Goal: Task Accomplishment & Management: Use online tool/utility

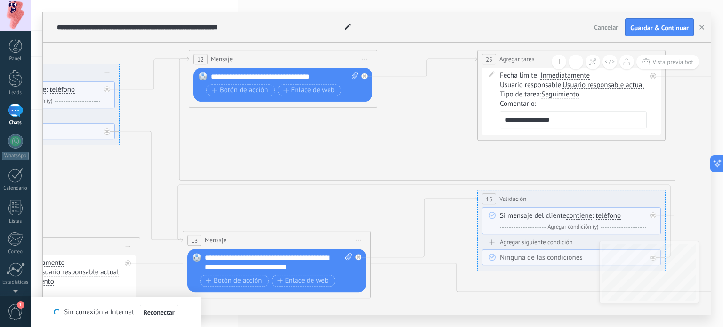
scroll to position [9, 0]
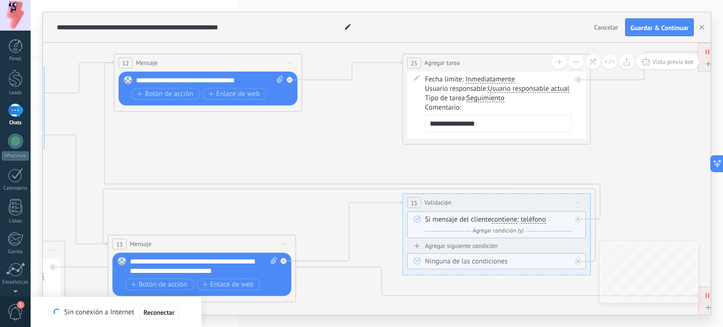
drag, startPoint x: 444, startPoint y: 117, endPoint x: 334, endPoint y: 121, distance: 109.2
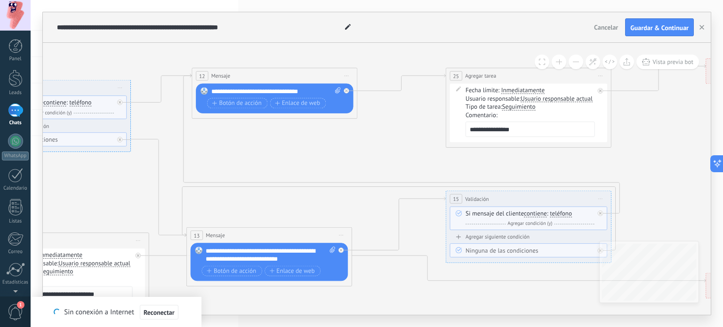
drag, startPoint x: 340, startPoint y: 120, endPoint x: 423, endPoint y: 146, distance: 86.7
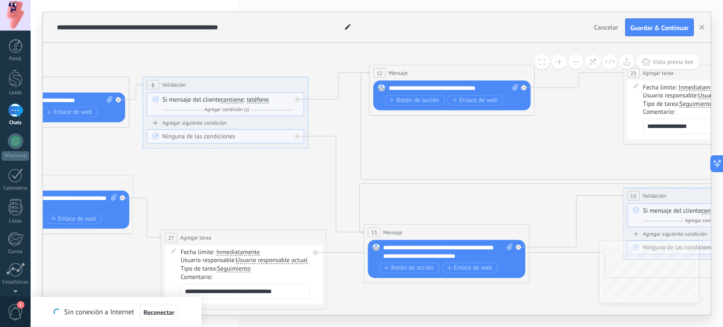
drag, startPoint x: 248, startPoint y: 149, endPoint x: 424, endPoint y: 146, distance: 175.9
click at [424, 146] on icon at bounding box center [153, 182] width 2182 height 667
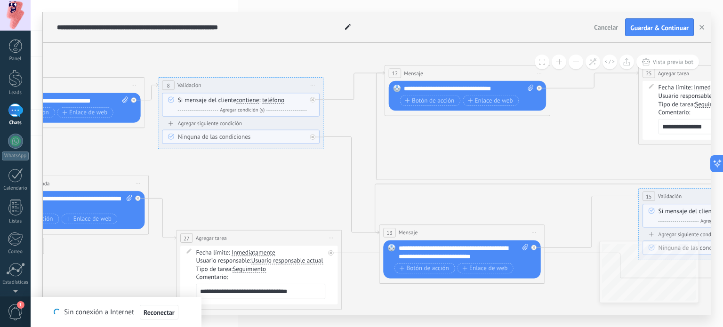
drag, startPoint x: 232, startPoint y: 174, endPoint x: 246, endPoint y: 174, distance: 14.1
click at [246, 174] on icon at bounding box center [169, 182] width 2182 height 667
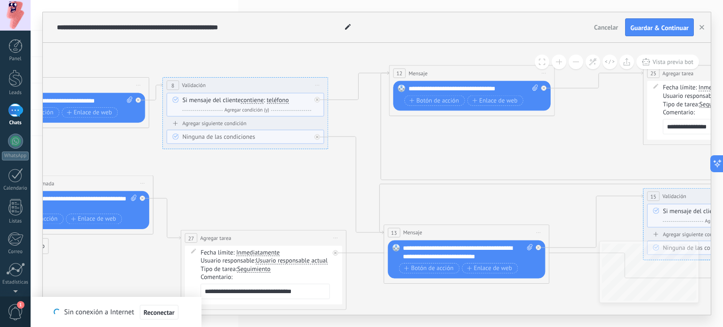
click at [192, 86] on span "Validación" at bounding box center [194, 85] width 24 height 8
click at [175, 86] on div "8" at bounding box center [173, 84] width 12 height 9
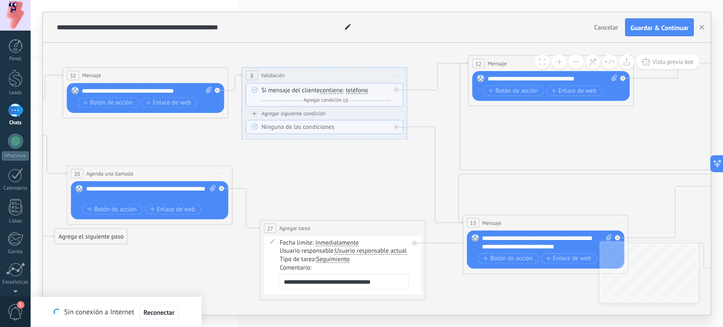
drag, startPoint x: 214, startPoint y: 173, endPoint x: 292, endPoint y: 163, distance: 78.2
click at [292, 163] on icon at bounding box center [252, 172] width 2182 height 667
click at [288, 162] on icon at bounding box center [252, 172] width 2182 height 667
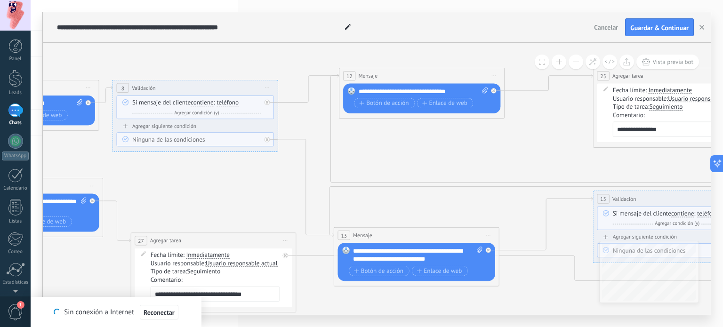
drag, startPoint x: 324, startPoint y: 171, endPoint x: 193, endPoint y: 184, distance: 130.9
click at [193, 184] on icon at bounding box center [123, 184] width 2182 height 667
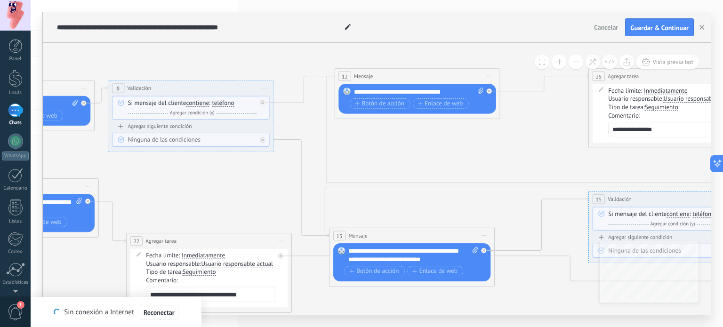
drag, startPoint x: 310, startPoint y: 133, endPoint x: 297, endPoint y: 136, distance: 13.1
click at [297, 136] on icon at bounding box center [118, 185] width 2182 height 667
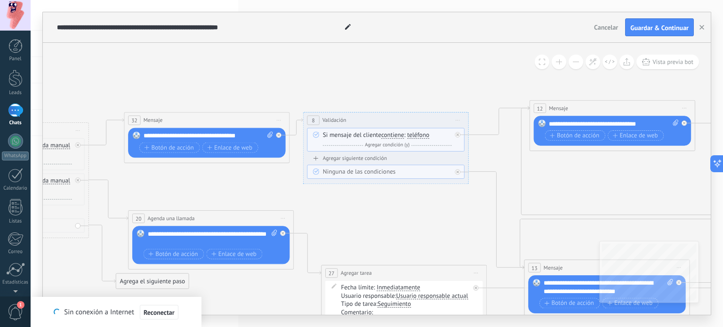
drag, startPoint x: 269, startPoint y: 173, endPoint x: 421, endPoint y: 192, distance: 154.1
click at [421, 192] on icon at bounding box center [313, 217] width 2182 height 667
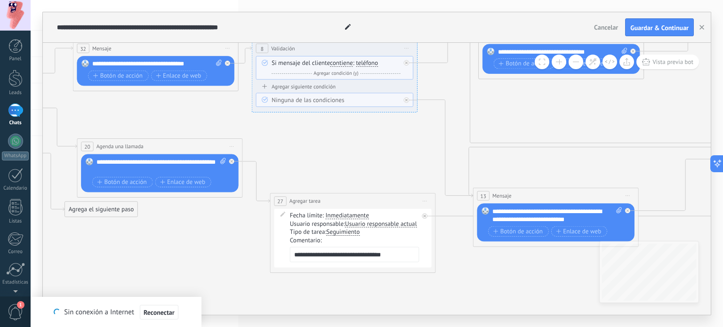
drag, startPoint x: 340, startPoint y: 217, endPoint x: 290, endPoint y: 147, distance: 86.7
click at [290, 147] on icon at bounding box center [262, 145] width 2182 height 667
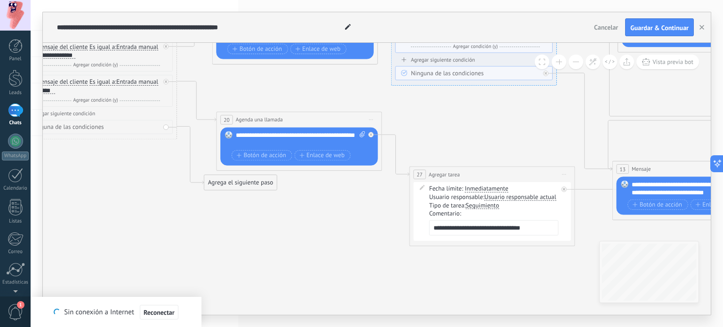
drag, startPoint x: 277, startPoint y: 146, endPoint x: 421, endPoint y: 118, distance: 147.6
click at [421, 118] on icon at bounding box center [401, 118] width 2182 height 667
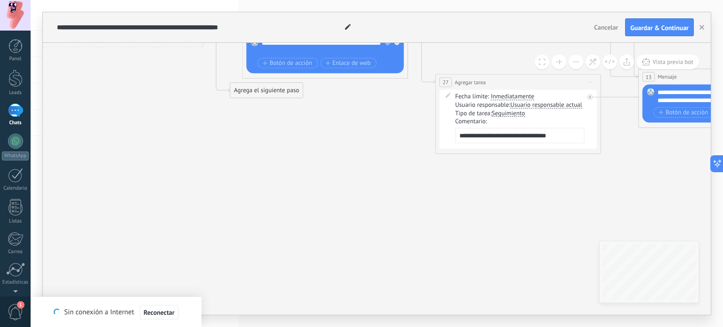
drag, startPoint x: 364, startPoint y: 233, endPoint x: 384, endPoint y: 143, distance: 92.6
click at [384, 143] on icon at bounding box center [427, 26] width 2182 height 667
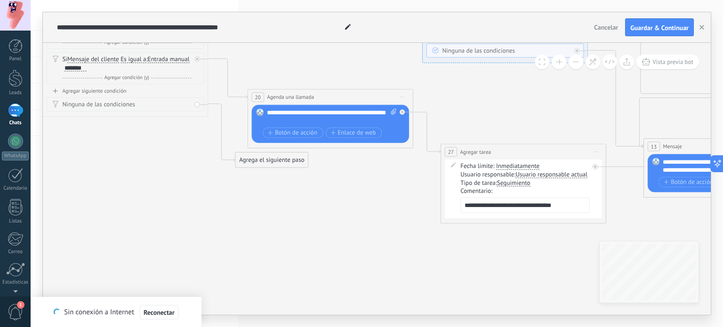
drag, startPoint x: 355, startPoint y: 152, endPoint x: 410, endPoint y: 141, distance: 56.2
click at [410, 141] on icon at bounding box center [432, 95] width 2182 height 667
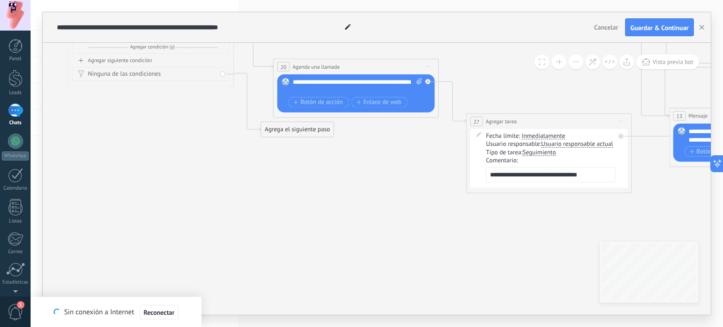
click at [302, 132] on div "Agrega el siguiente paso" at bounding box center [297, 130] width 72 height 14
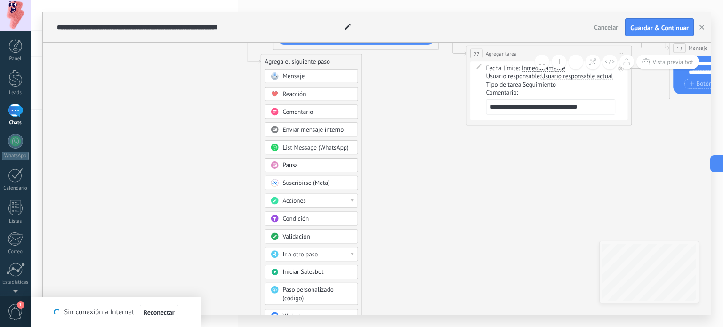
click at [353, 199] on div at bounding box center [351, 200] width 3 height 2
click at [358, 182] on div "Agrega el siguiente paso Mensaje Mensaje Mensaje Reacción Comentario Enviar men…" at bounding box center [312, 206] width 102 height 304
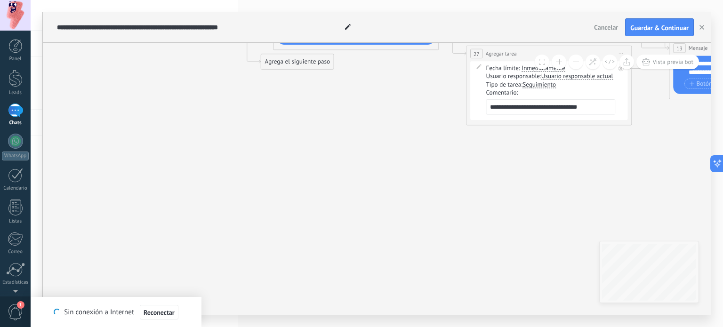
click at [286, 61] on div "Agrega el siguiente paso" at bounding box center [297, 62] width 72 height 14
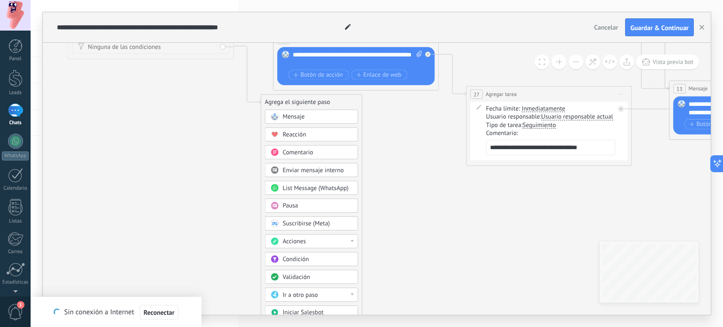
click at [294, 152] on span "Comentario" at bounding box center [297, 153] width 31 height 8
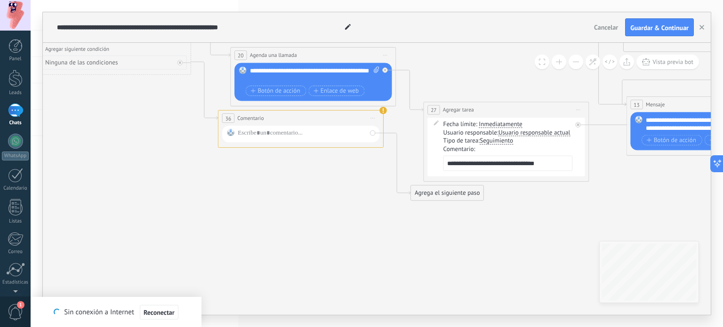
drag, startPoint x: 402, startPoint y: 154, endPoint x: 326, endPoint y: 170, distance: 77.9
click at [326, 170] on icon at bounding box center [416, 64] width 2182 height 687
click at [434, 123] on icon at bounding box center [435, 122] width 5 height 5
click at [435, 124] on icon at bounding box center [435, 122] width 5 height 5
click at [471, 135] on div "Usuario responsable: Usuario responsable actual Usuario responsable actual Crea…" at bounding box center [507, 133] width 129 height 8
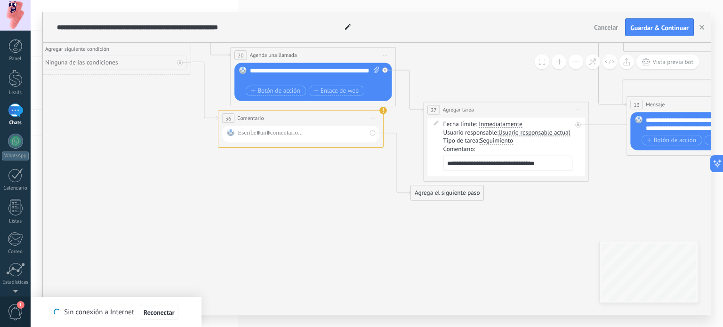
click at [465, 126] on div "Fecha límite: Inmediatamente Inmediatamente Fin [PERSON_NAME][DATE] En un día E…" at bounding box center [507, 124] width 129 height 8
click at [497, 123] on span "Inmediatamente" at bounding box center [499, 124] width 43 height 7
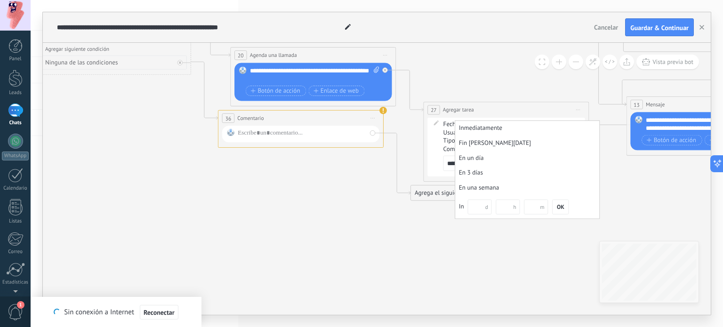
click at [349, 199] on icon at bounding box center [416, 64] width 2182 height 687
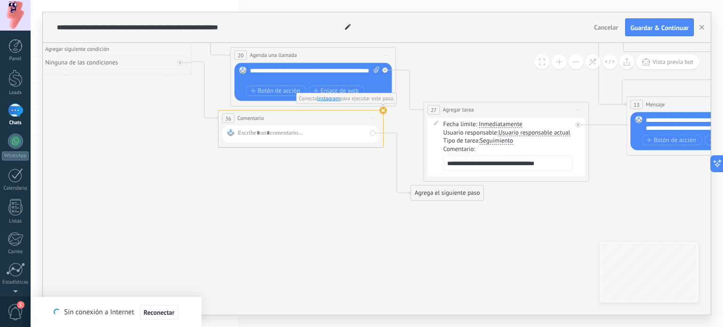
click at [244, 120] on span "Comentario" at bounding box center [250, 118] width 26 height 8
click at [226, 117] on span "36" at bounding box center [228, 118] width 6 height 7
click at [374, 119] on span "Iniciar vista previa aquí Cambiar nombre Duplicar [GEOGRAPHIC_DATA]" at bounding box center [372, 118] width 13 height 12
click at [388, 169] on div "Borrar" at bounding box center [410, 172] width 82 height 14
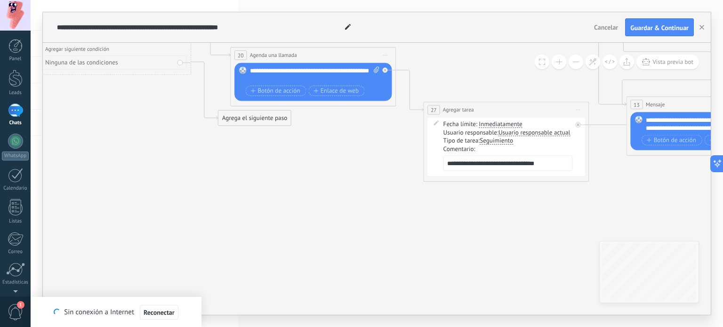
click at [256, 118] on div "Agrega el siguiente paso" at bounding box center [254, 118] width 72 height 14
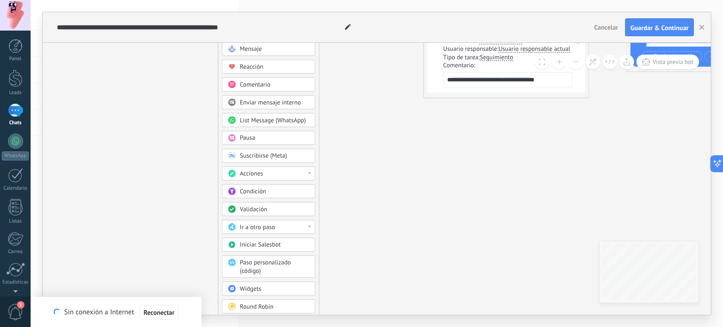
click at [258, 266] on span "Paso personalizado (código)" at bounding box center [265, 267] width 51 height 16
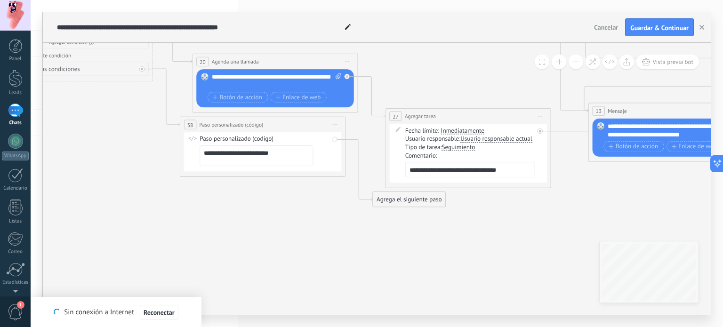
drag, startPoint x: 363, startPoint y: 140, endPoint x: 248, endPoint y: 230, distance: 145.4
click at [248, 230] on icon at bounding box center [377, 70] width 2182 height 687
click at [397, 127] on icon at bounding box center [397, 129] width 5 height 5
click at [336, 125] on icon at bounding box center [334, 124] width 4 height 1
click at [352, 179] on div "Borrar" at bounding box center [372, 179] width 82 height 14
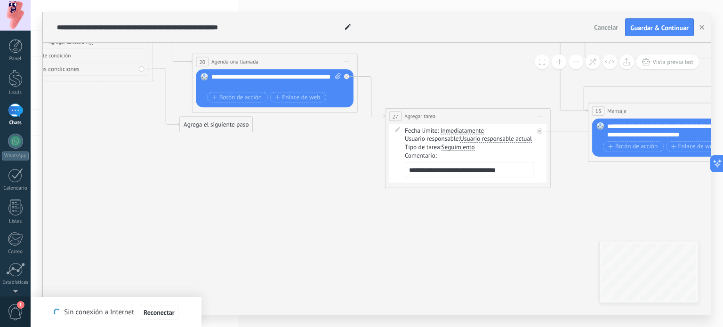
click at [222, 118] on div "Agrega el siguiente paso" at bounding box center [216, 125] width 72 height 14
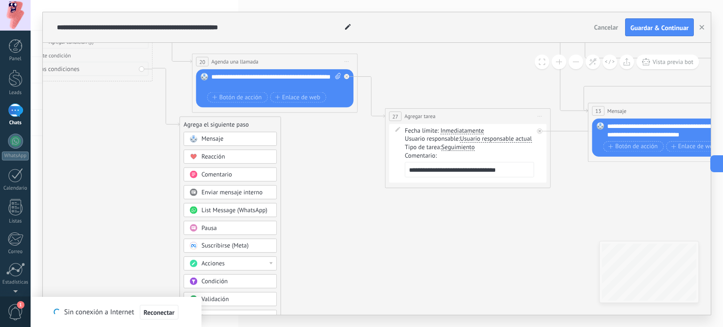
click at [294, 171] on icon at bounding box center [377, 60] width 2182 height 667
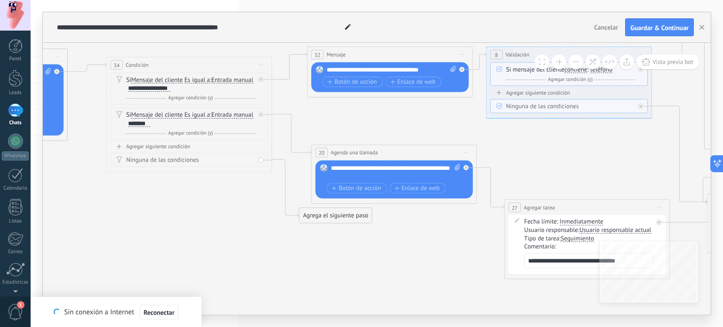
drag, startPoint x: 308, startPoint y: 171, endPoint x: 427, endPoint y: 262, distance: 150.0
click at [427, 262] on icon at bounding box center [496, 151] width 2182 height 667
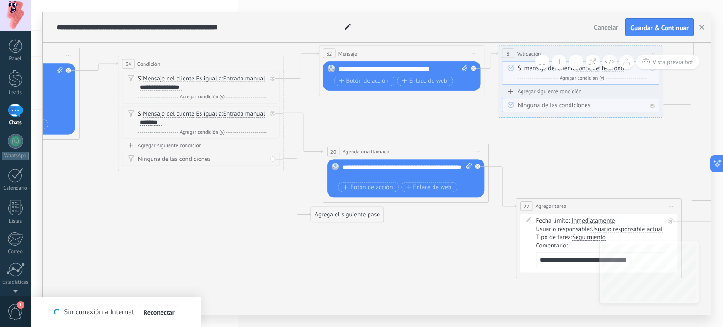
drag, startPoint x: 229, startPoint y: 224, endPoint x: 240, endPoint y: 223, distance: 11.8
click at [240, 223] on icon at bounding box center [508, 150] width 2182 height 667
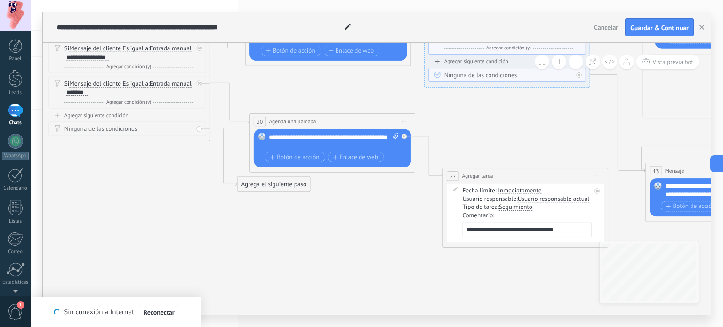
drag, startPoint x: 281, startPoint y: 241, endPoint x: 207, endPoint y: 211, distance: 79.3
click at [207, 211] on icon at bounding box center [435, 120] width 2182 height 667
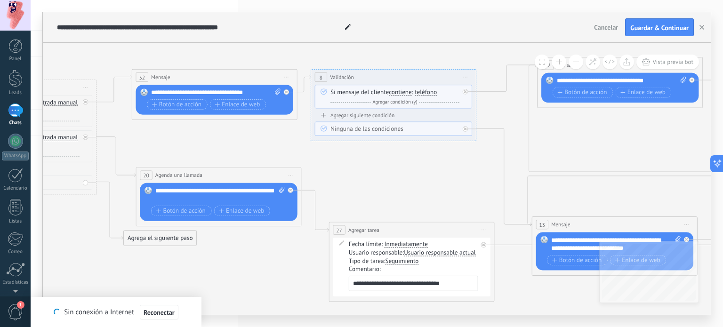
drag, startPoint x: 310, startPoint y: 213, endPoint x: 197, endPoint y: 267, distance: 125.6
click at [197, 267] on icon at bounding box center [321, 174] width 2182 height 667
click at [255, 253] on icon at bounding box center [321, 174] width 2182 height 667
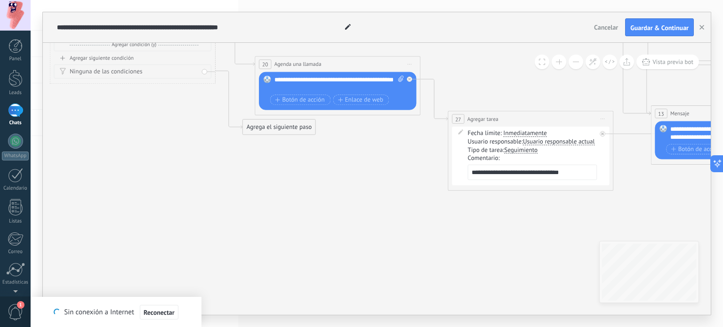
drag, startPoint x: 239, startPoint y: 252, endPoint x: 358, endPoint y: 140, distance: 163.1
click at [358, 140] on icon at bounding box center [440, 63] width 2182 height 667
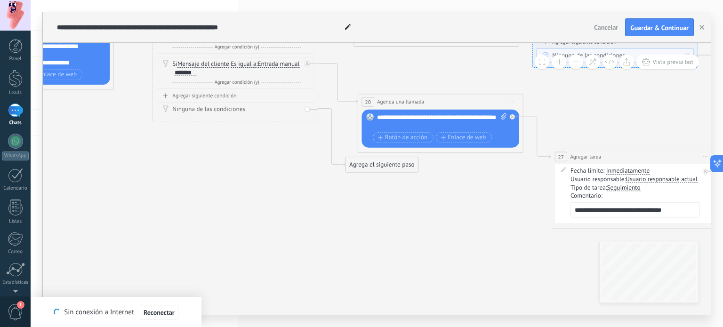
drag, startPoint x: 358, startPoint y: 140, endPoint x: 461, endPoint y: 178, distance: 108.8
click at [461, 178] on icon at bounding box center [543, 100] width 2182 height 667
click at [372, 167] on div "Agrega el siguiente paso" at bounding box center [381, 165] width 72 height 14
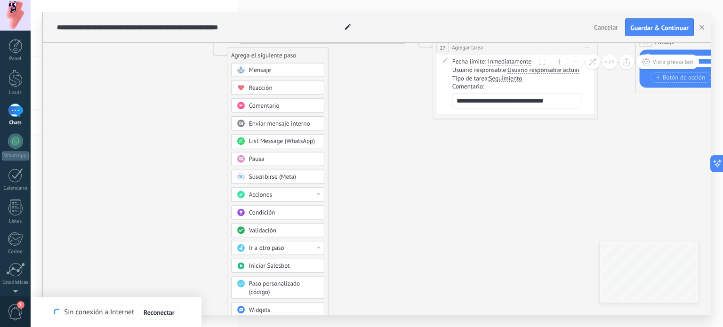
drag, startPoint x: 305, startPoint y: 191, endPoint x: 188, endPoint y: 79, distance: 161.4
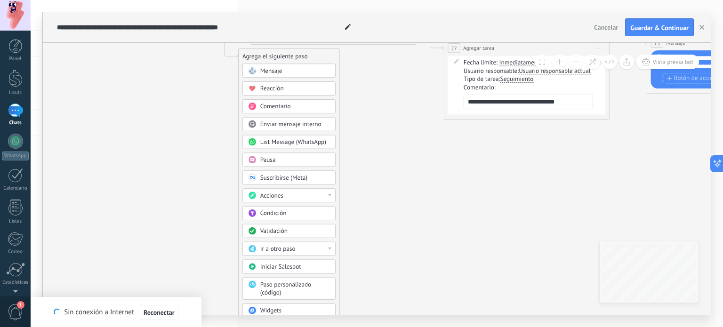
drag, startPoint x: 167, startPoint y: 90, endPoint x: 314, endPoint y: 155, distance: 160.0
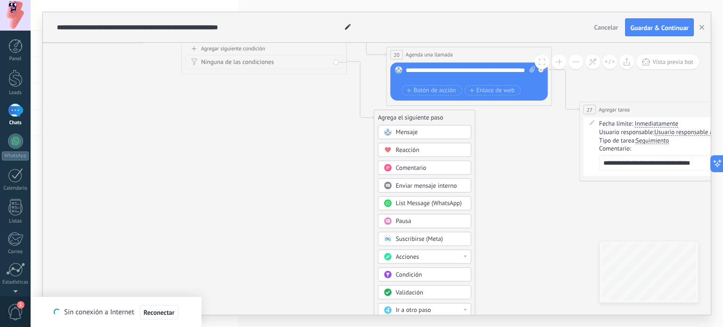
click at [312, 153] on icon at bounding box center [571, 53] width 2182 height 667
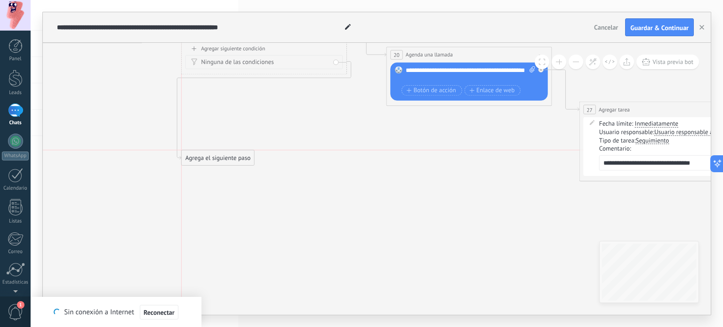
drag, startPoint x: 396, startPoint y: 125, endPoint x: 202, endPoint y: 151, distance: 196.1
click at [202, 151] on div "Agrega el siguiente paso" at bounding box center [218, 158] width 72 height 14
click at [201, 150] on div "Agrega el siguiente paso" at bounding box center [206, 150] width 72 height 14
click at [209, 150] on div "Agrega el siguiente paso" at bounding box center [206, 150] width 72 height 14
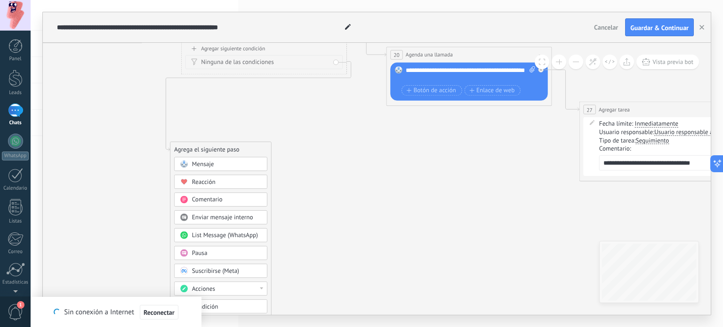
click at [230, 166] on div "Mensaje" at bounding box center [227, 164] width 70 height 8
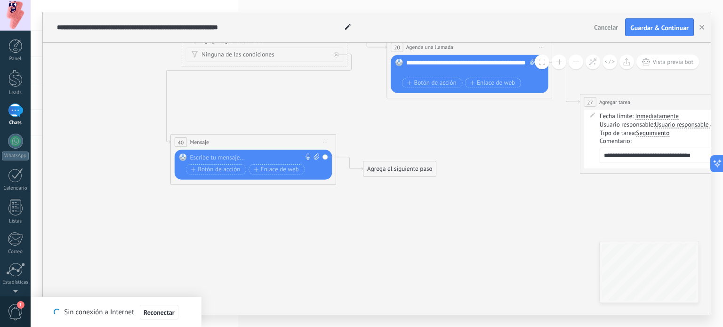
drag, startPoint x: 453, startPoint y: 249, endPoint x: 278, endPoint y: 242, distance: 175.6
click at [278, 242] on icon at bounding box center [572, 52] width 2182 height 679
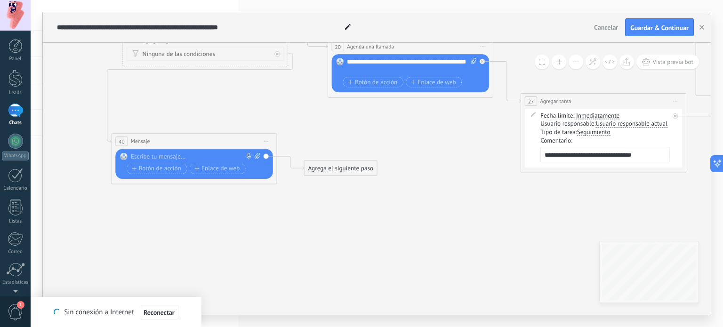
click at [332, 169] on div "Agrega el siguiente paso" at bounding box center [340, 168] width 72 height 14
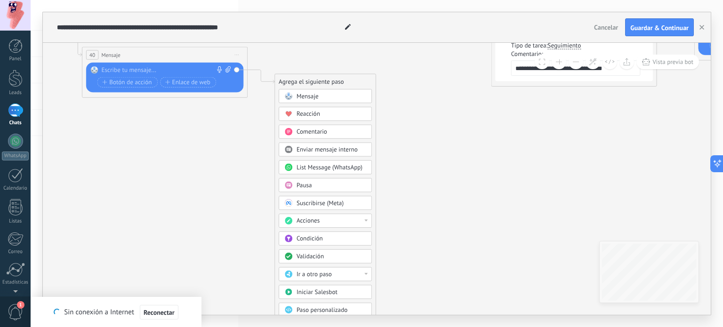
drag, startPoint x: 442, startPoint y: 269, endPoint x: 412, endPoint y: 99, distance: 172.0
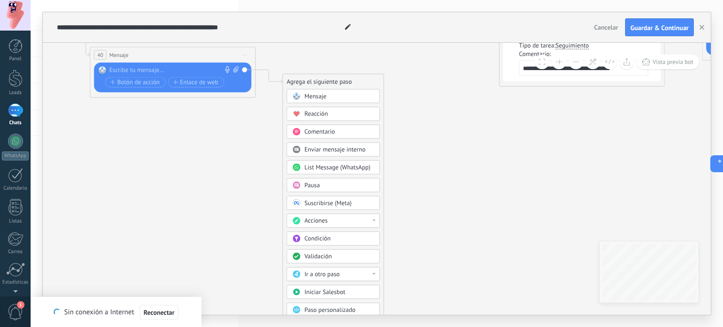
drag, startPoint x: 431, startPoint y: 240, endPoint x: 439, endPoint y: 196, distance: 44.5
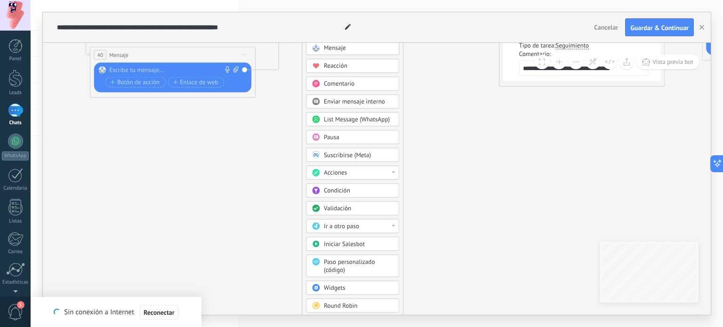
drag, startPoint x: 303, startPoint y: 81, endPoint x: 320, endPoint y: 36, distance: 48.2
click at [320, 36] on div "**********" at bounding box center [376, 163] width 667 height 302
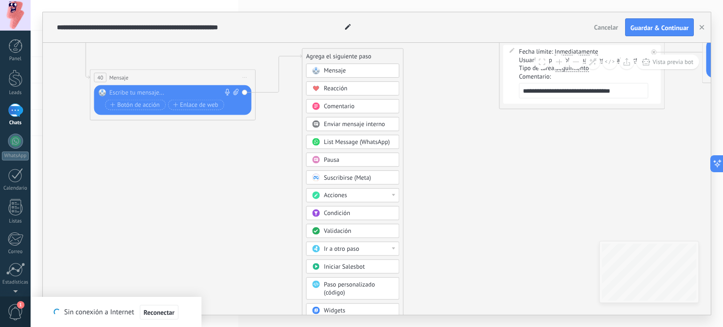
click at [397, 247] on div "Ir a otro paso" at bounding box center [352, 249] width 93 height 14
click at [364, 261] on div "2: Mensaje" at bounding box center [352, 263] width 92 height 14
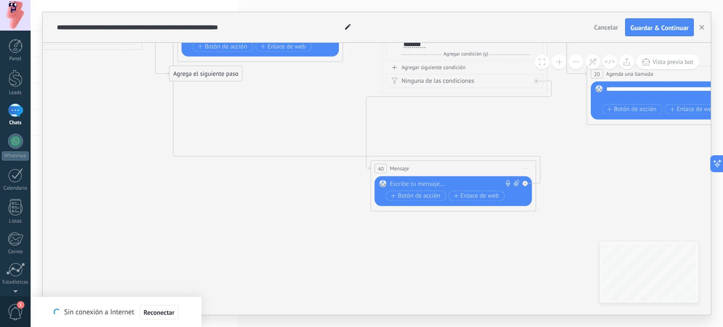
drag, startPoint x: 341, startPoint y: 130, endPoint x: 621, endPoint y: 222, distance: 294.8
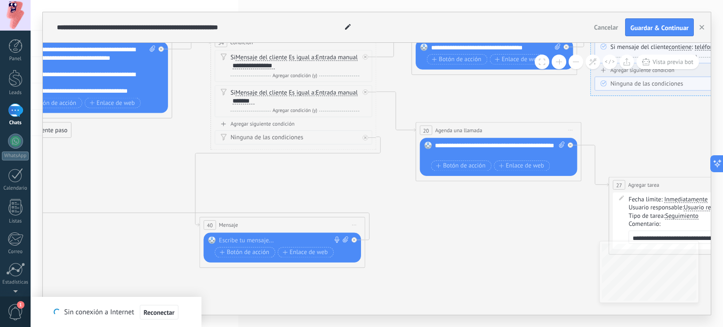
drag, startPoint x: 294, startPoint y: 179, endPoint x: 119, endPoint y: 237, distance: 183.9
click at [119, 237] on icon at bounding box center [601, 134] width 2182 height 679
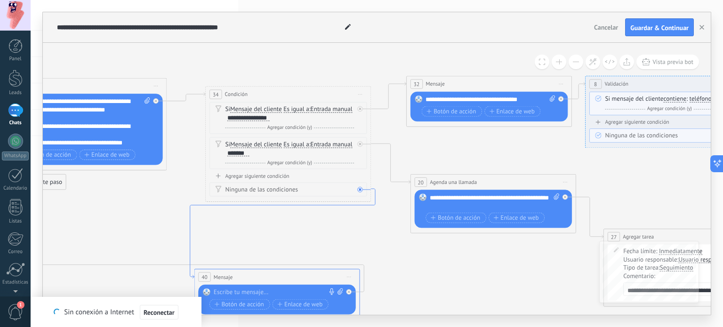
drag, startPoint x: 295, startPoint y: 166, endPoint x: 291, endPoint y: 205, distance: 39.7
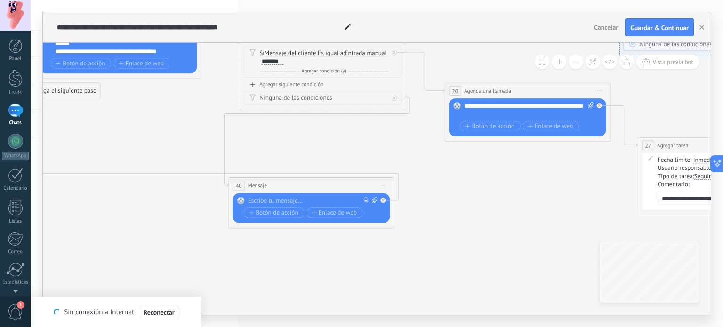
drag, startPoint x: 233, startPoint y: 249, endPoint x: 265, endPoint y: 158, distance: 97.1
click at [266, 158] on icon at bounding box center [630, 95] width 2182 height 679
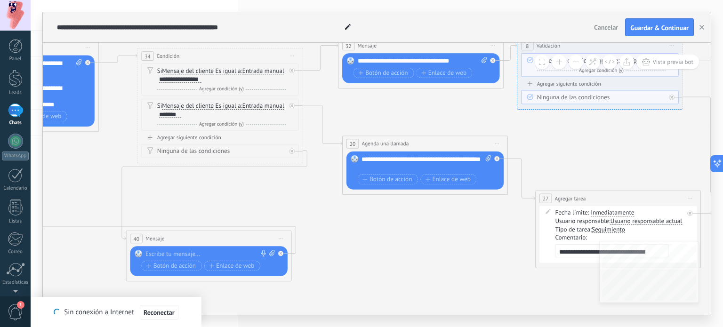
drag, startPoint x: 265, startPoint y: 157, endPoint x: 163, endPoint y: 209, distance: 114.7
click at [163, 209] on icon at bounding box center [527, 148] width 2182 height 679
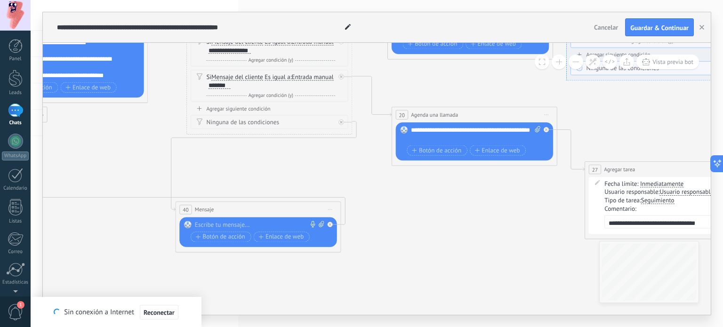
drag, startPoint x: 188, startPoint y: 188, endPoint x: 227, endPoint y: 164, distance: 46.0
click at [227, 164] on icon at bounding box center [576, 119] width 2182 height 679
click at [700, 24] on button "button" at bounding box center [701, 27] width 14 height 18
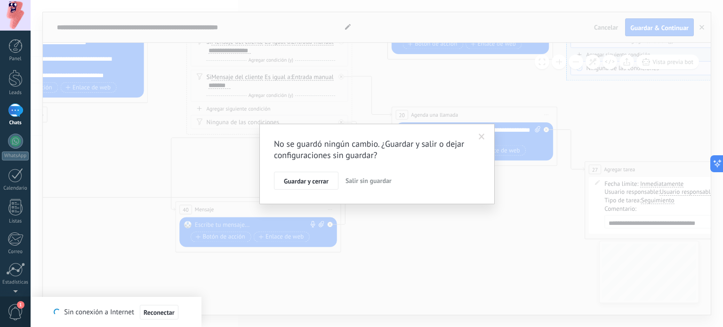
click at [369, 183] on span "Salir sin guardar" at bounding box center [368, 180] width 46 height 8
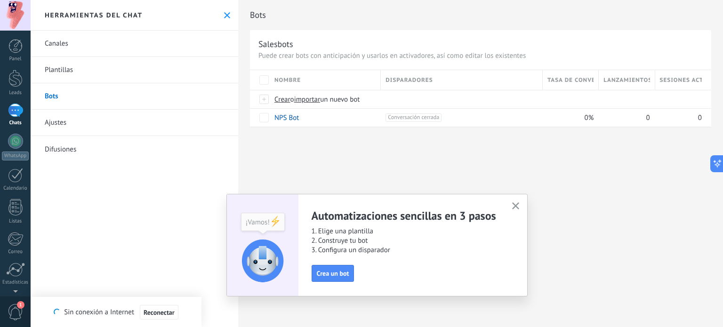
click at [293, 146] on div "Bots Salesbots Puede crear bots con anticipación y usarlos en activadores, así …" at bounding box center [480, 73] width 484 height 147
click at [354, 101] on span "un nuevo bot" at bounding box center [340, 99] width 40 height 9
click at [0, 0] on input "importar un nuevo bot" at bounding box center [0, 0] width 0 height 0
click at [357, 152] on div "Bots Salesbots Puede crear bots con anticipación y usarlos en activadores, así …" at bounding box center [480, 163] width 484 height 327
drag, startPoint x: 391, startPoint y: 137, endPoint x: 362, endPoint y: 142, distance: 30.1
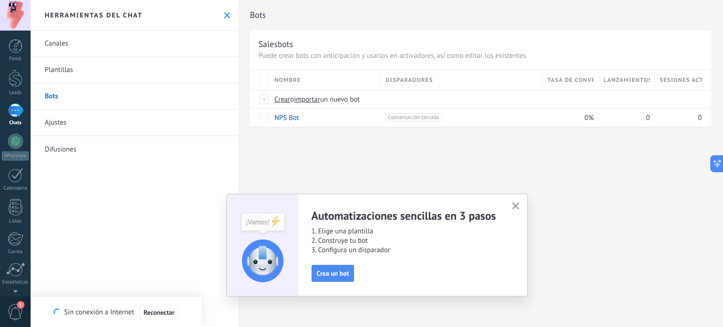
click at [362, 142] on div "Bots Salesbots Puede crear bots con anticipación y usarlos en activadores, así …" at bounding box center [480, 73] width 484 height 147
click at [282, 100] on span "Crear" at bounding box center [282, 99] width 16 height 9
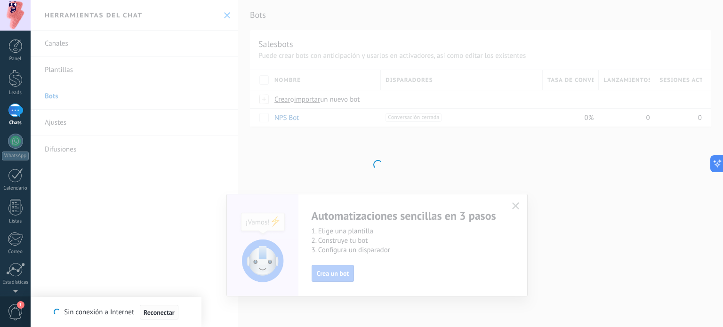
click at [156, 310] on span "Reconectar" at bounding box center [158, 312] width 31 height 7
